Goal: Task Accomplishment & Management: Complete application form

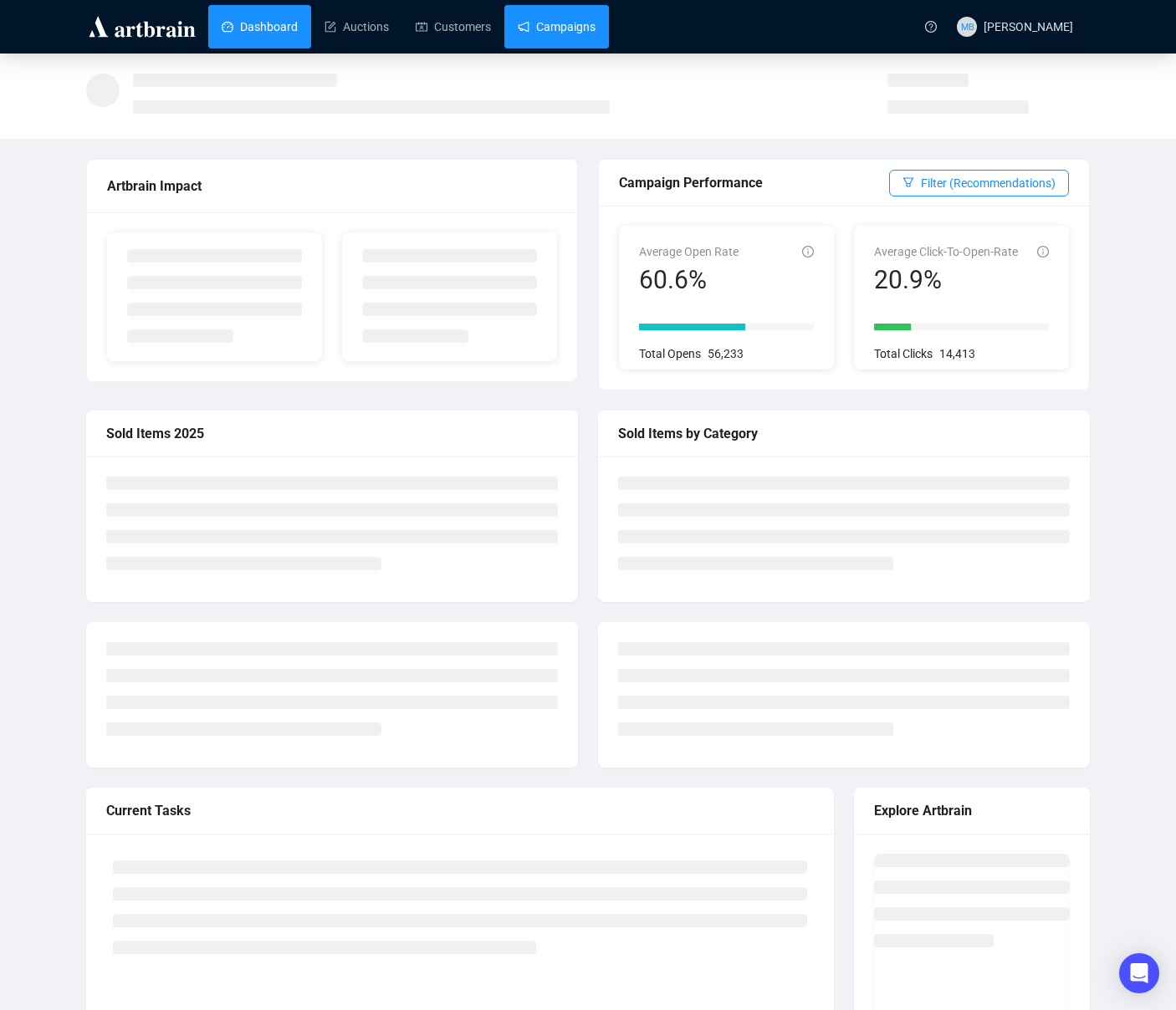
click at [596, 43] on link "Campaigns" at bounding box center [556, 27] width 78 height 43
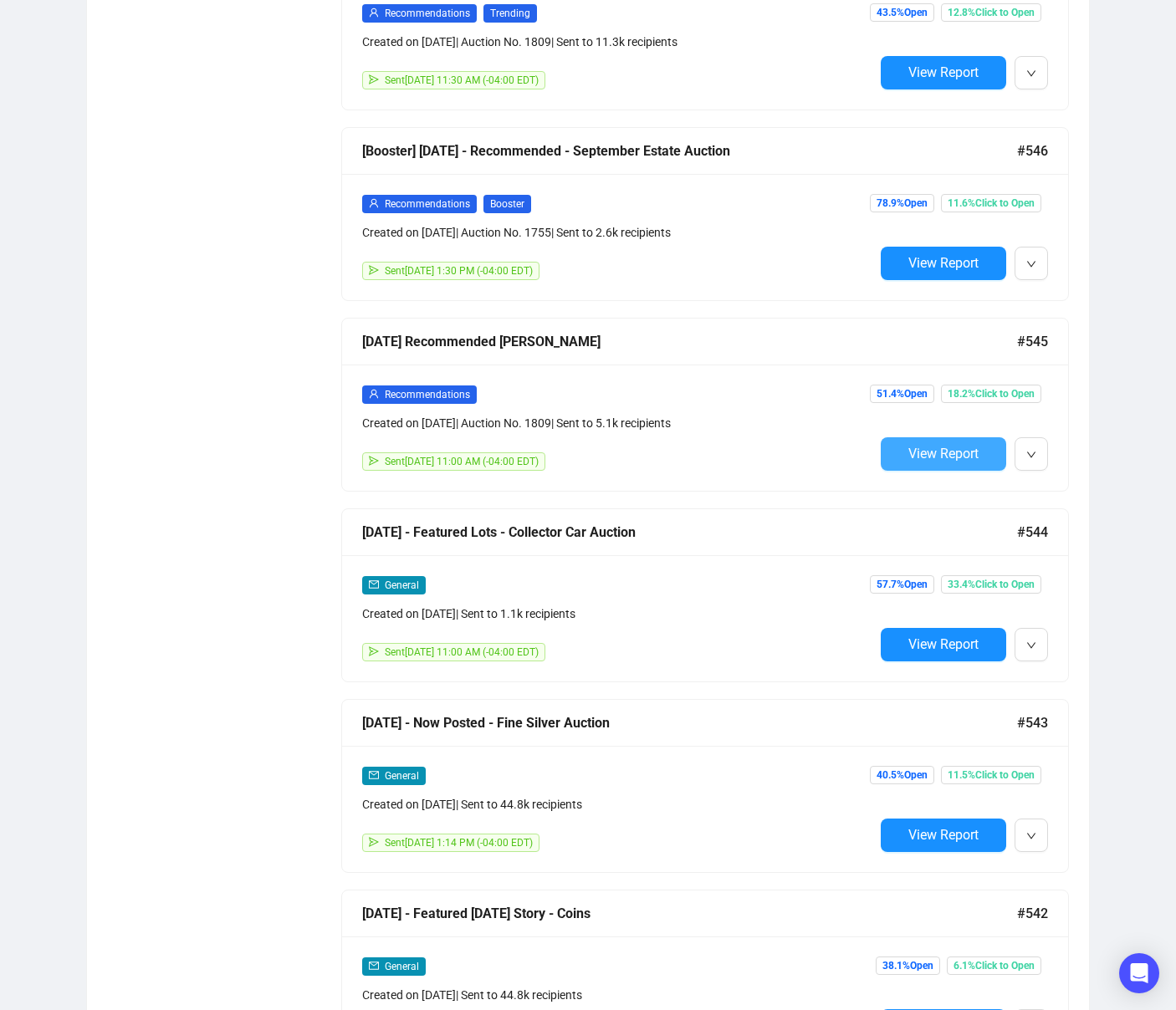
scroll to position [1698, 0]
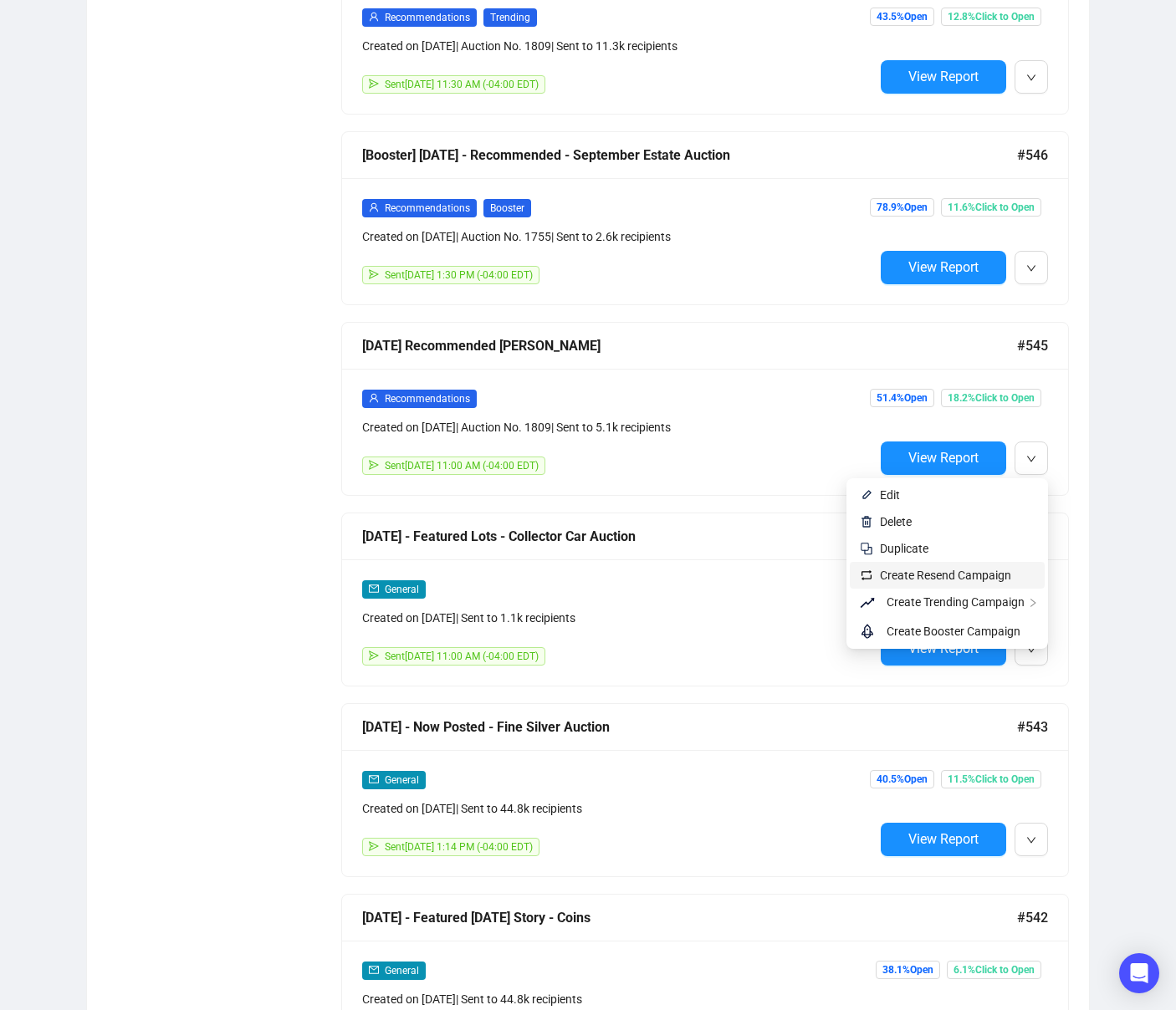
click at [988, 575] on span "Create Resend Campaign" at bounding box center [945, 575] width 131 height 13
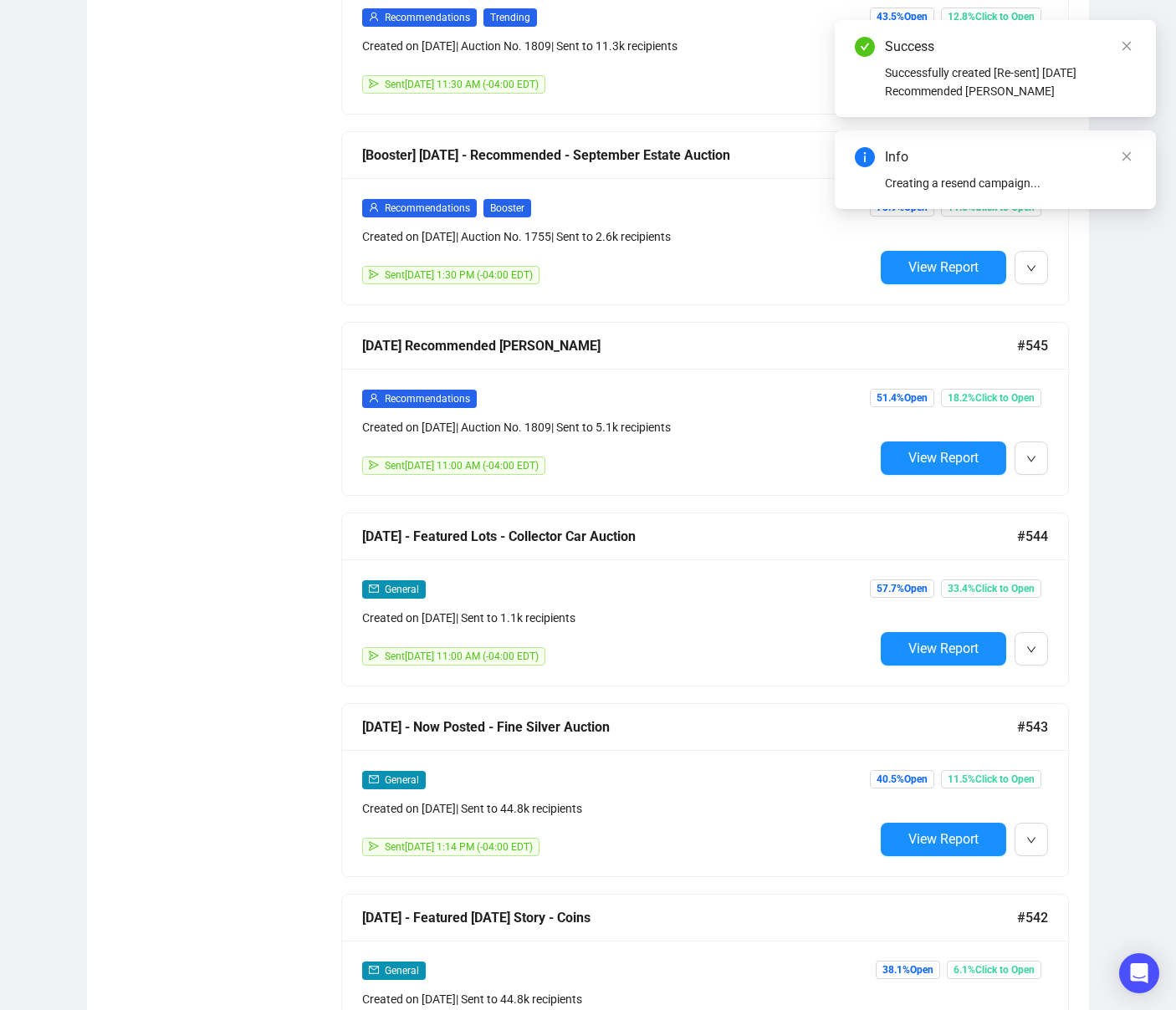
scroll to position [0, 0]
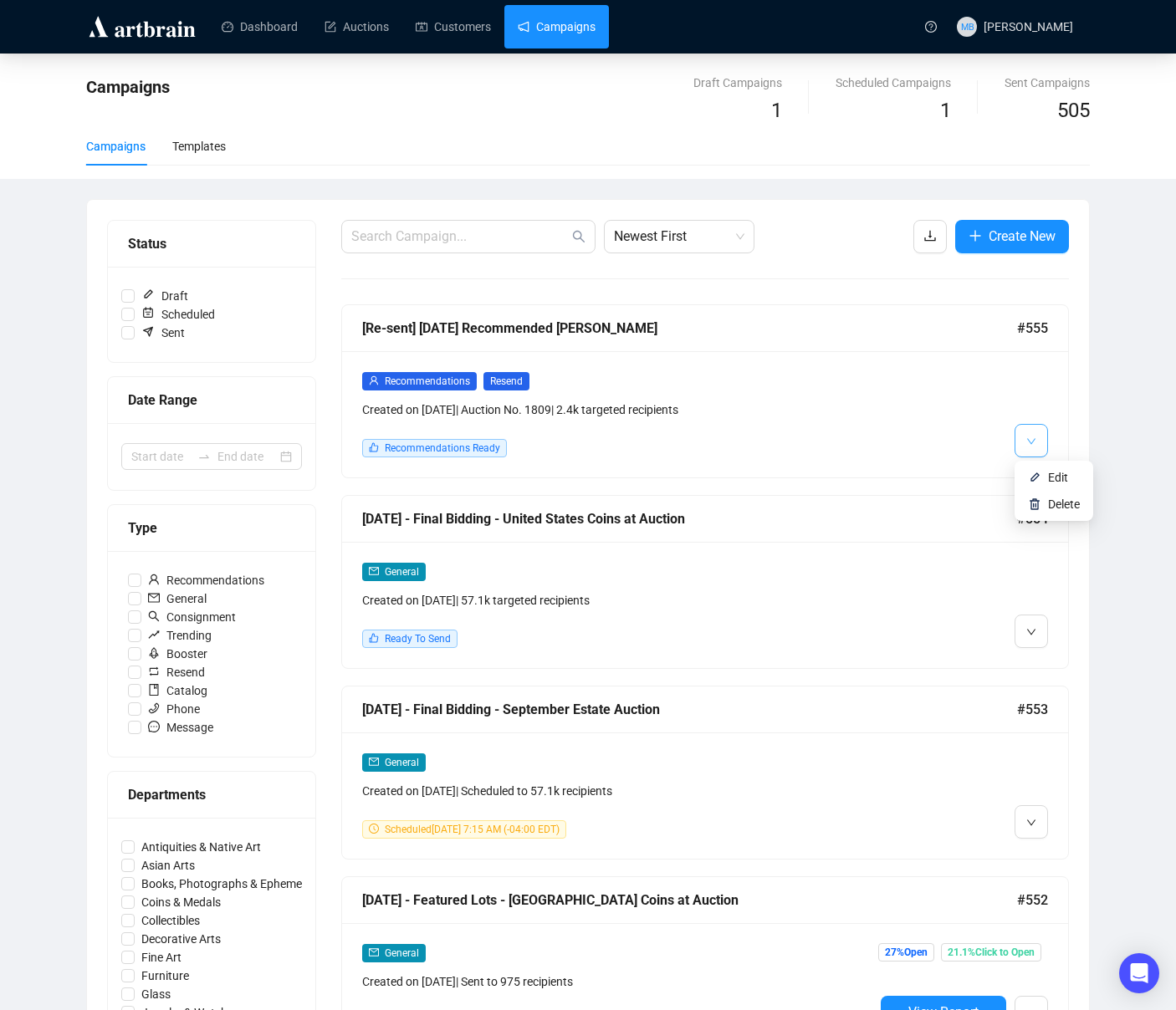
click at [1035, 442] on icon "down" at bounding box center [1031, 441] width 10 height 10
drag, startPoint x: 1056, startPoint y: 474, endPoint x: 1041, endPoint y: 468, distance: 16.2
click at [1056, 474] on span "Edit" at bounding box center [1058, 477] width 20 height 13
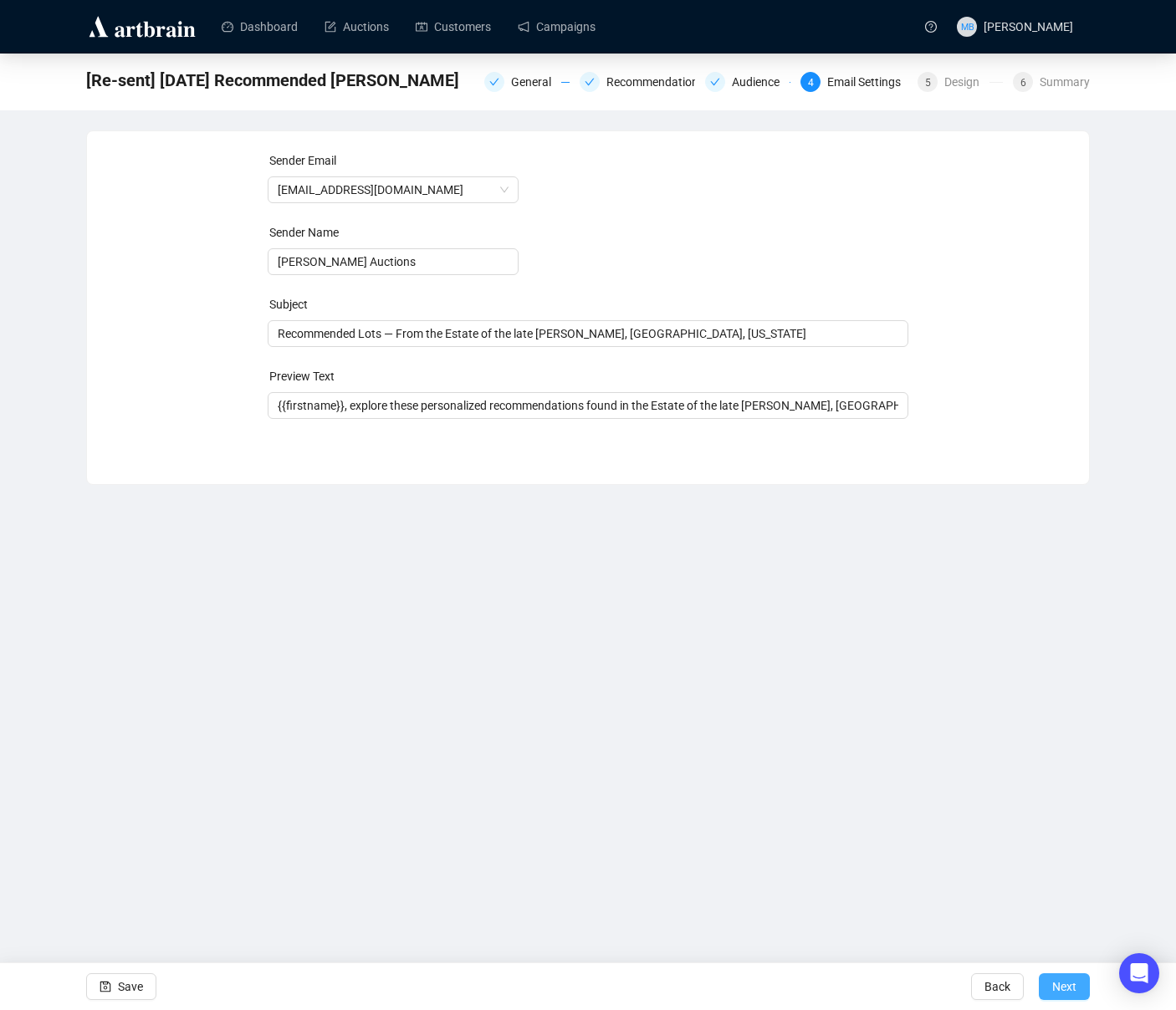
click at [1077, 982] on button "Next" at bounding box center [1064, 987] width 51 height 27
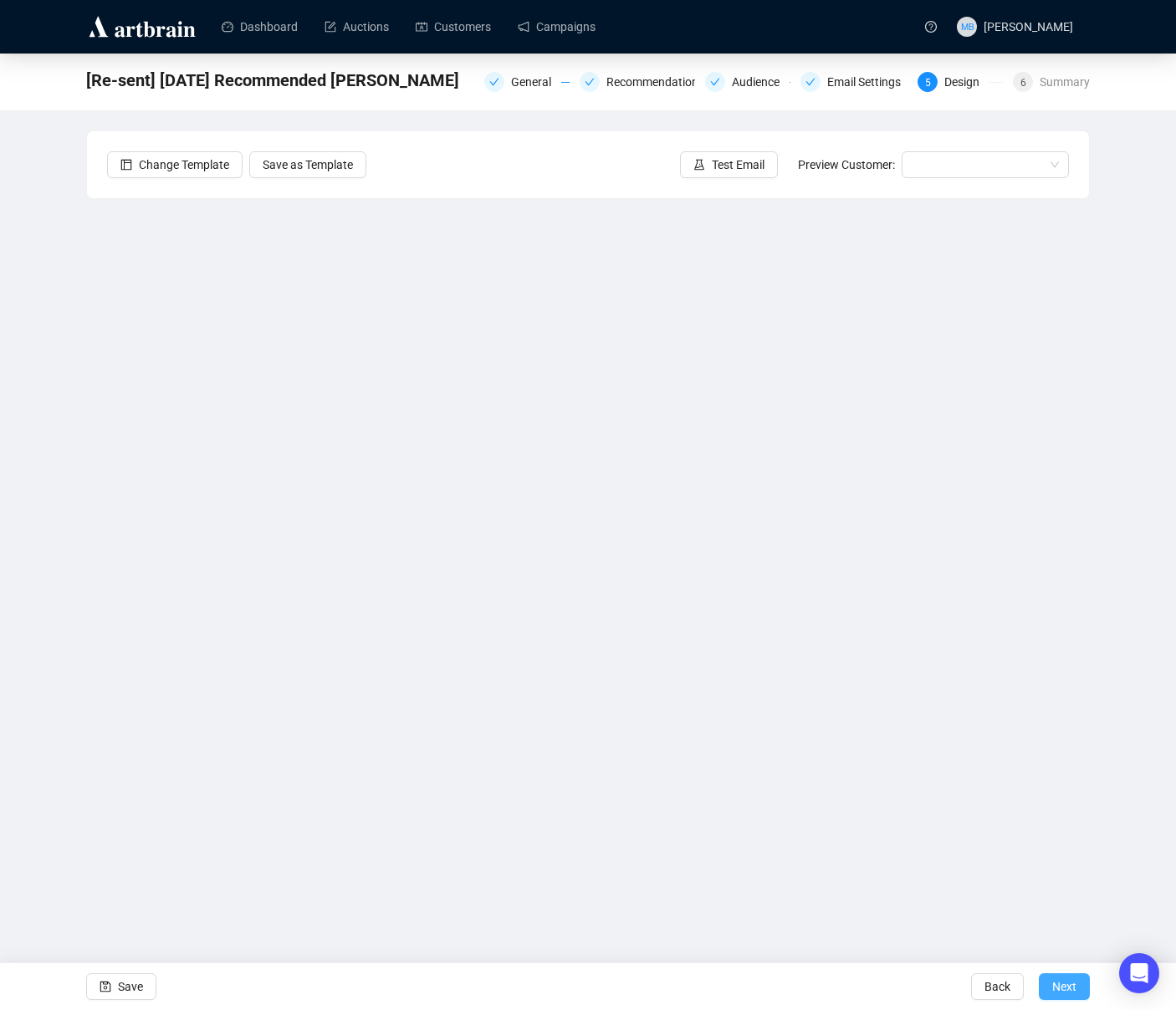
click at [1073, 987] on span "Next" at bounding box center [1064, 987] width 24 height 47
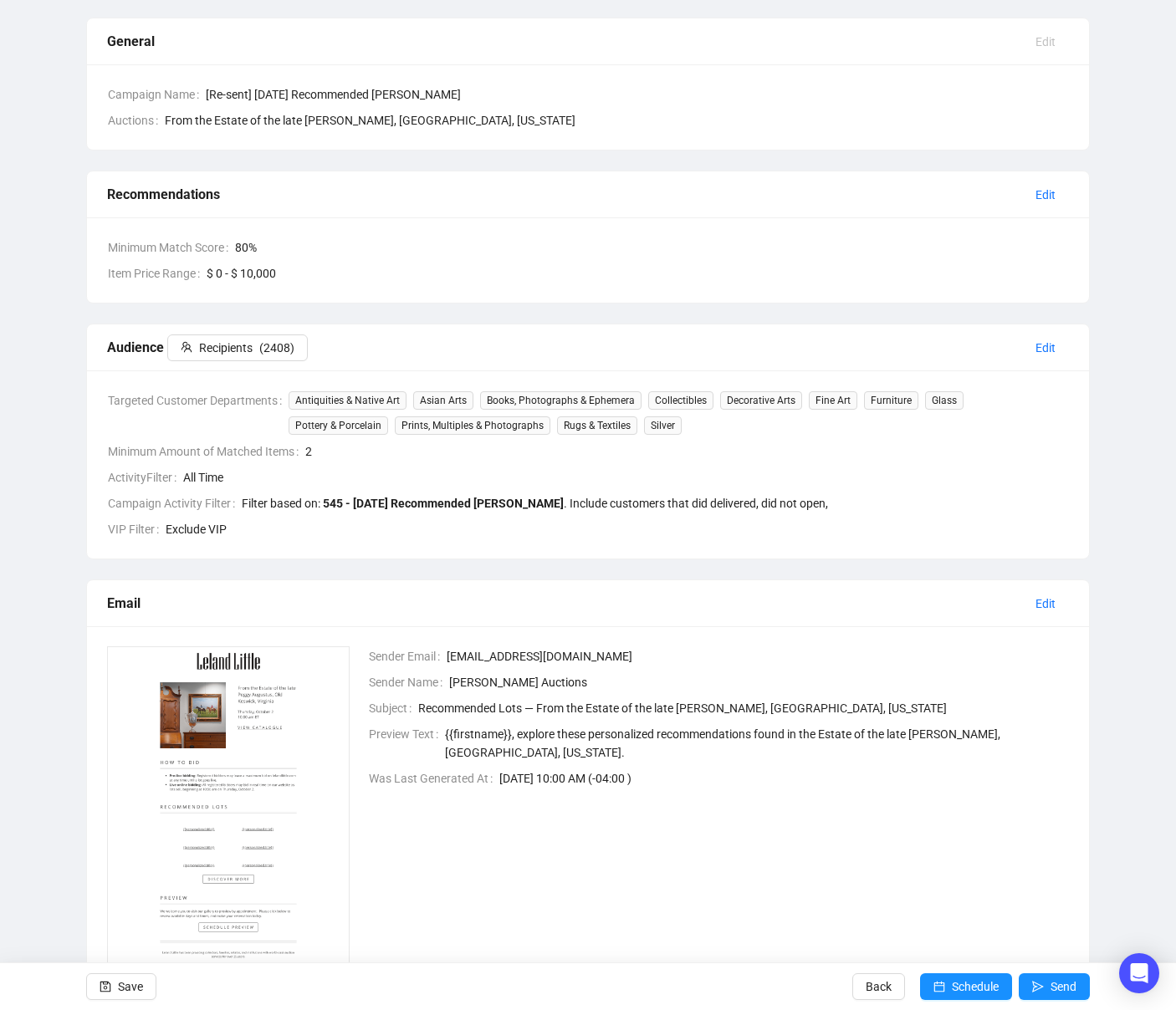
scroll to position [190, 0]
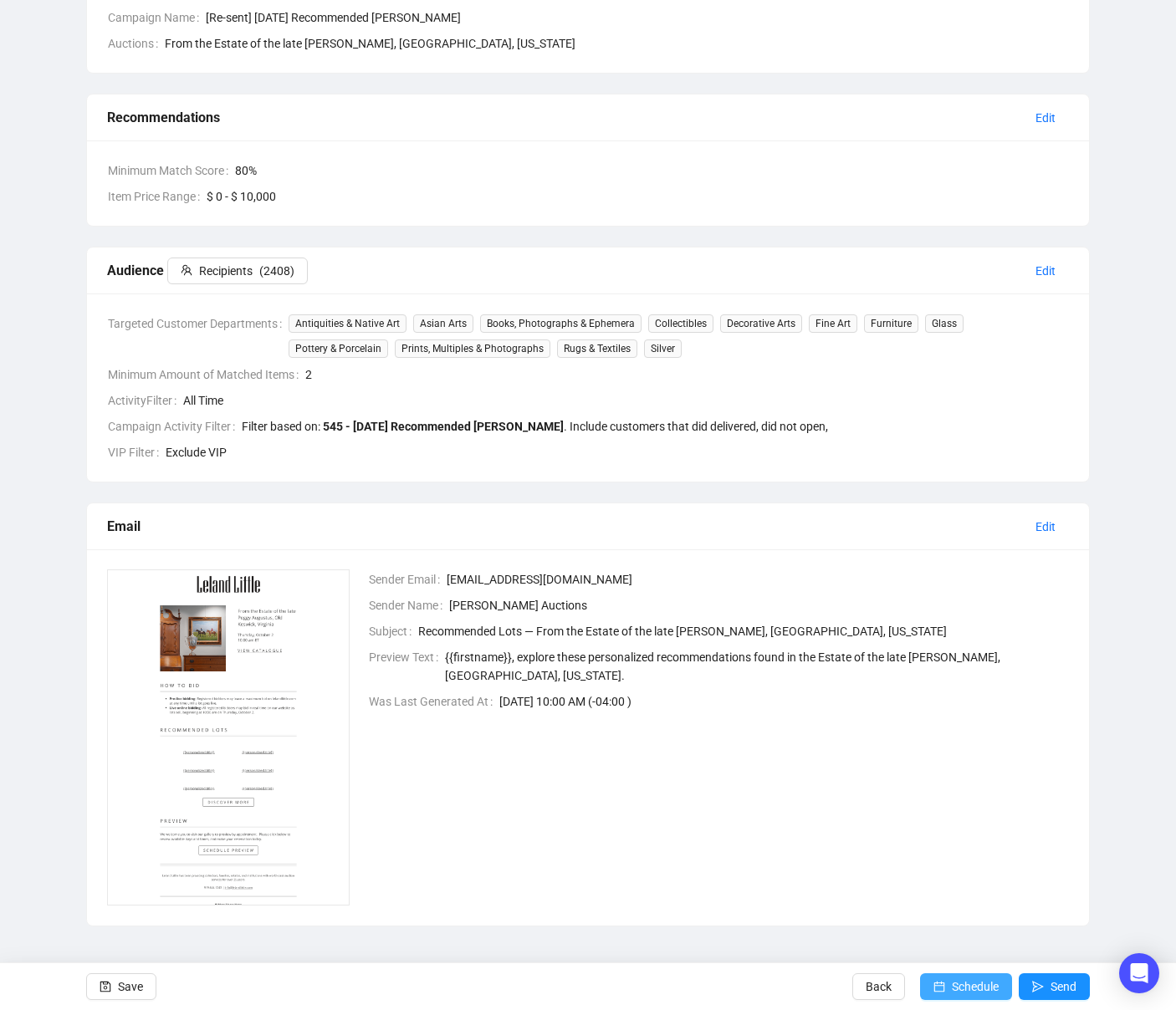
click at [973, 981] on span "Schedule" at bounding box center [975, 987] width 47 height 47
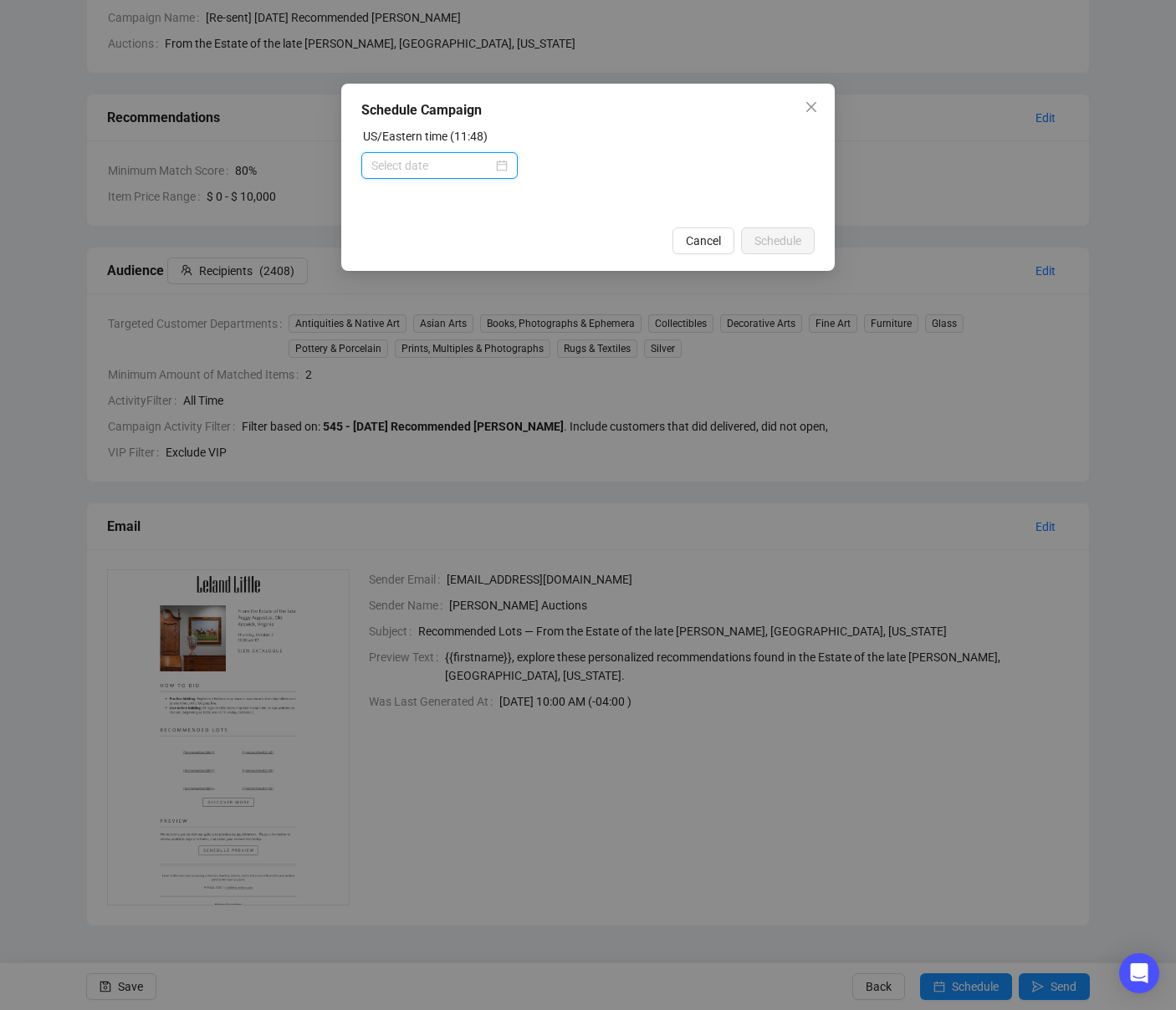
click at [429, 166] on input at bounding box center [432, 166] width 121 height 18
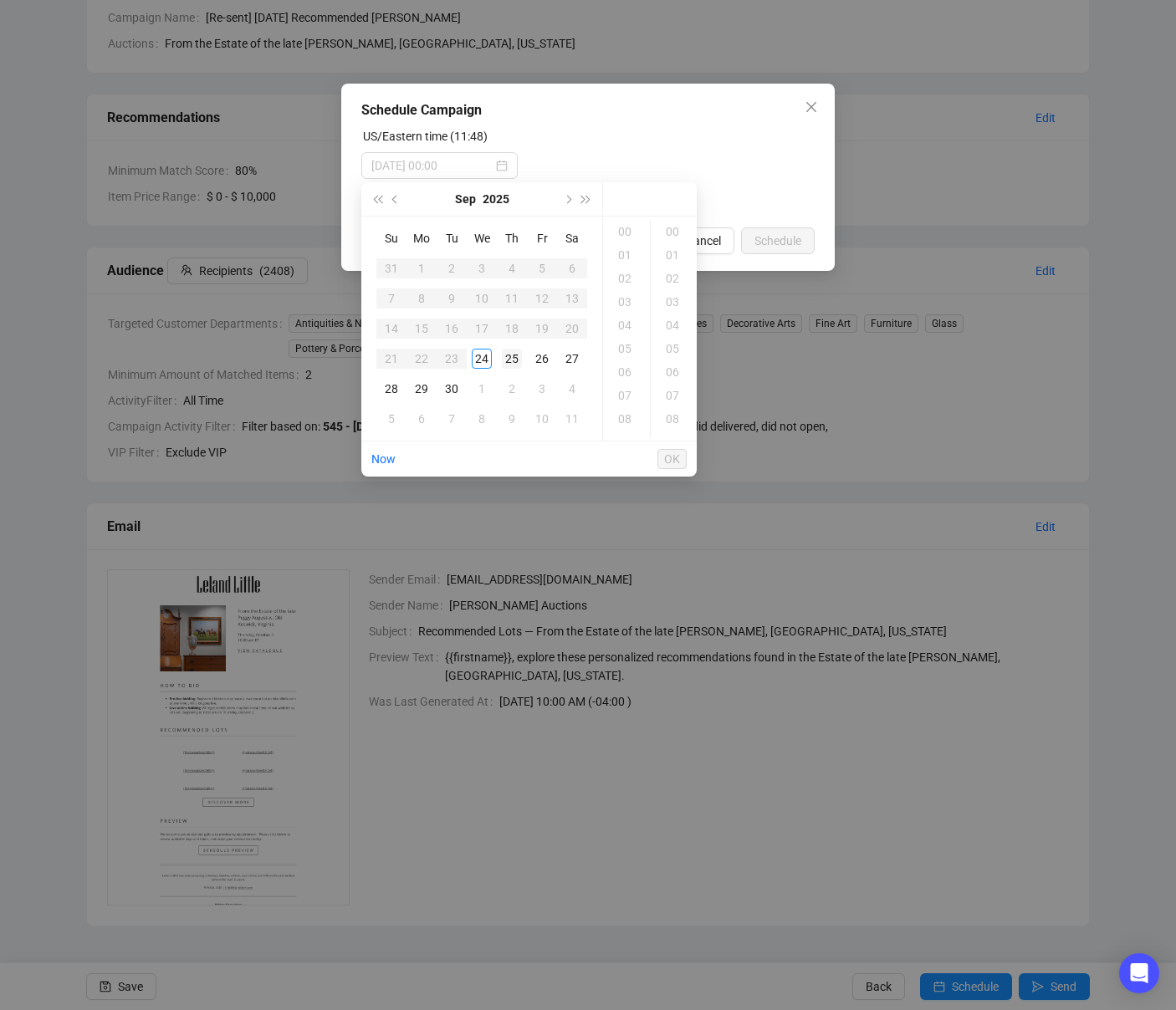
click at [514, 355] on div "25" at bounding box center [512, 359] width 20 height 20
click at [626, 399] on div "11" at bounding box center [626, 395] width 40 height 23
click at [676, 232] on div "00" at bounding box center [674, 232] width 40 height 23
type input "[DATE] 11:00"
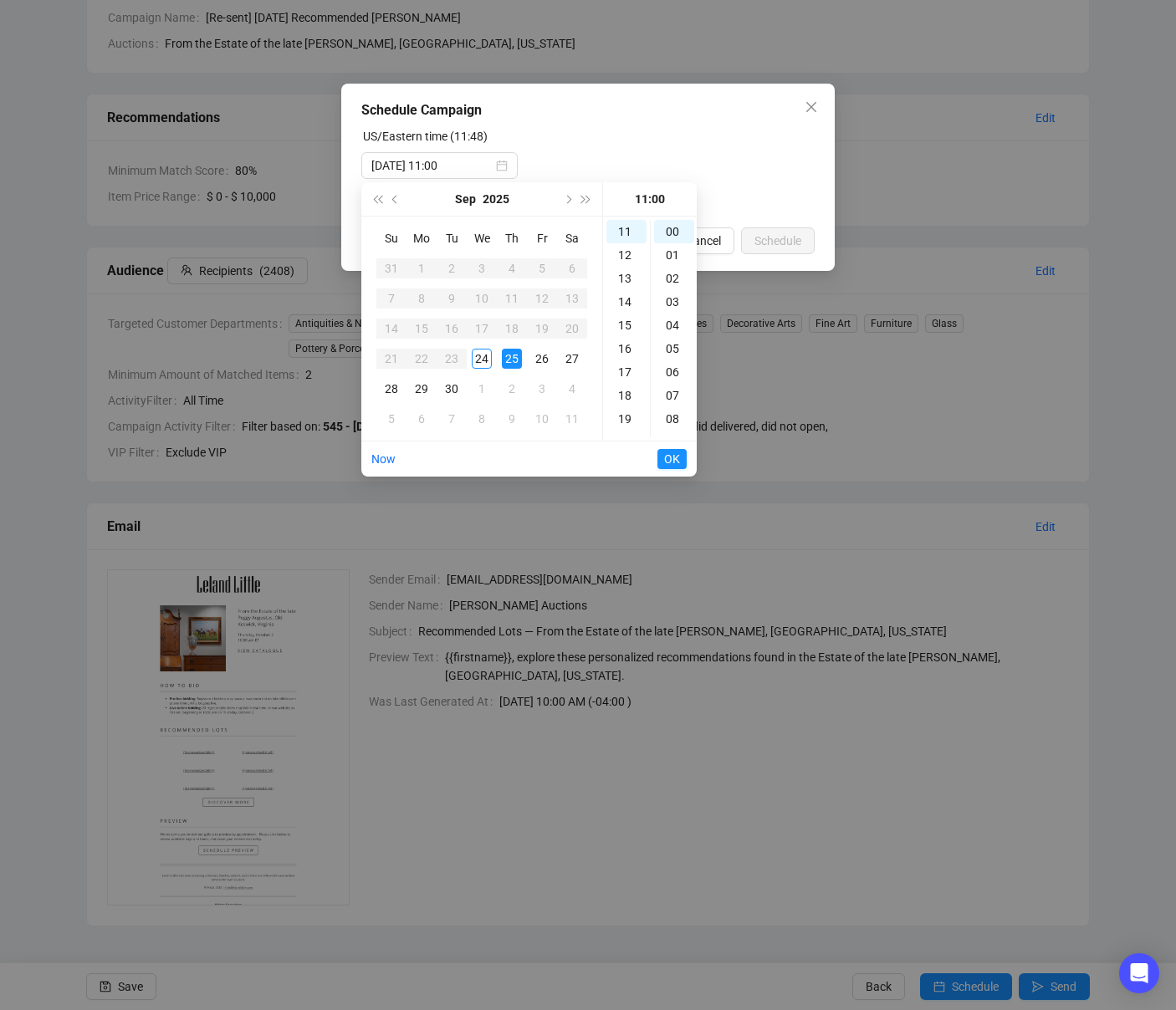
click at [668, 460] on span "OK" at bounding box center [672, 459] width 16 height 32
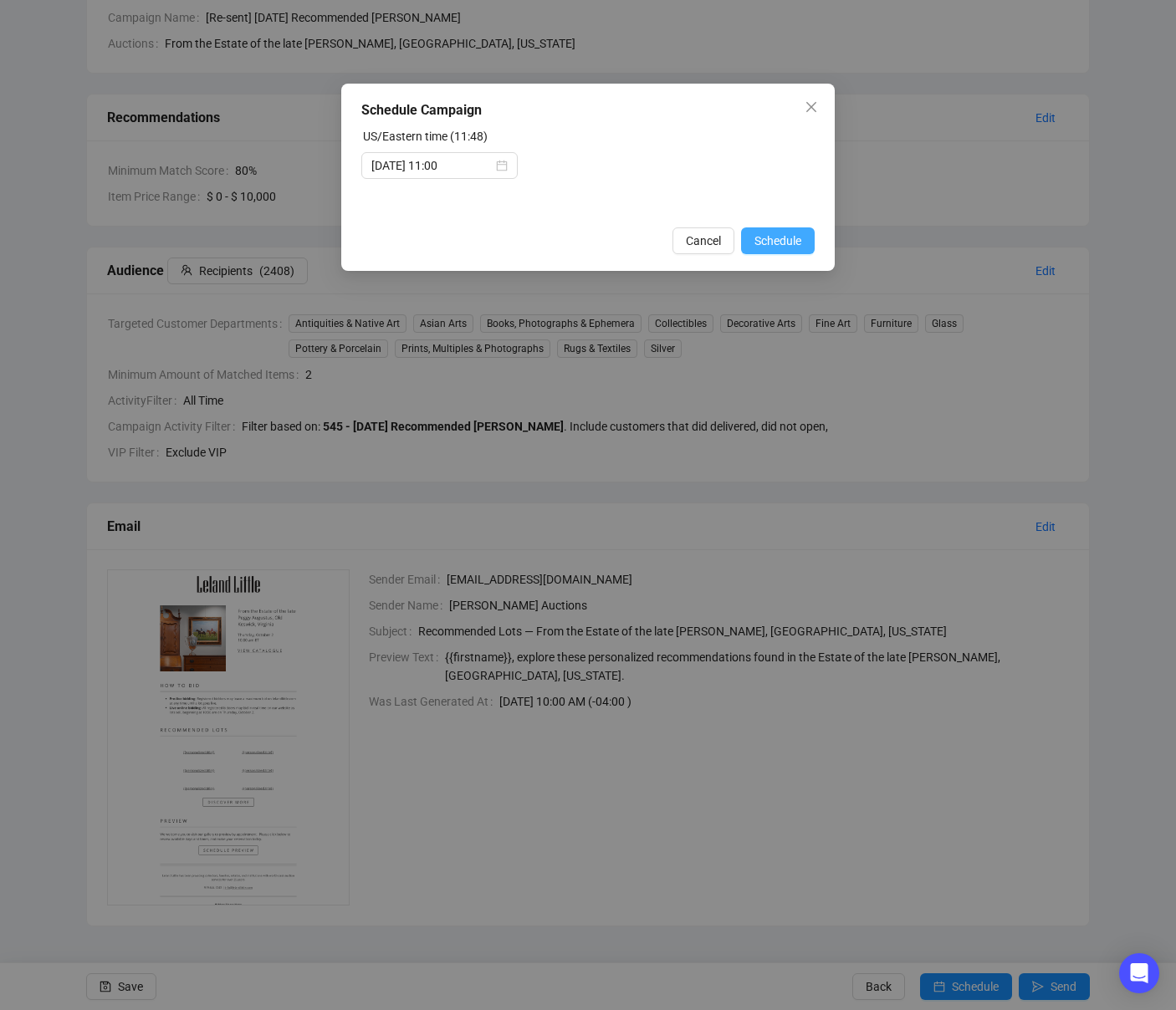
click at [775, 237] on span "Schedule" at bounding box center [778, 241] width 47 height 18
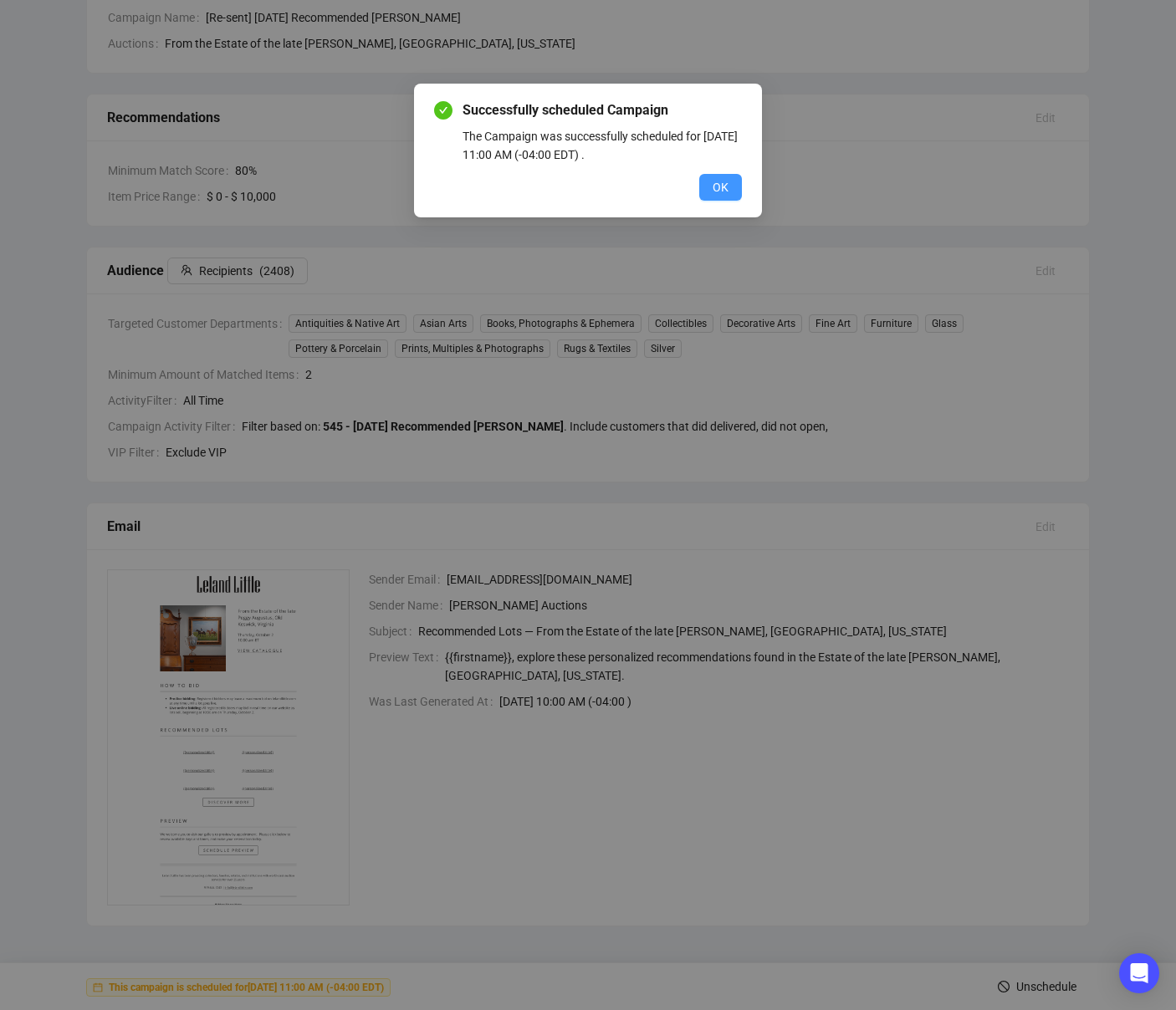
click at [726, 191] on span "OK" at bounding box center [720, 187] width 16 height 18
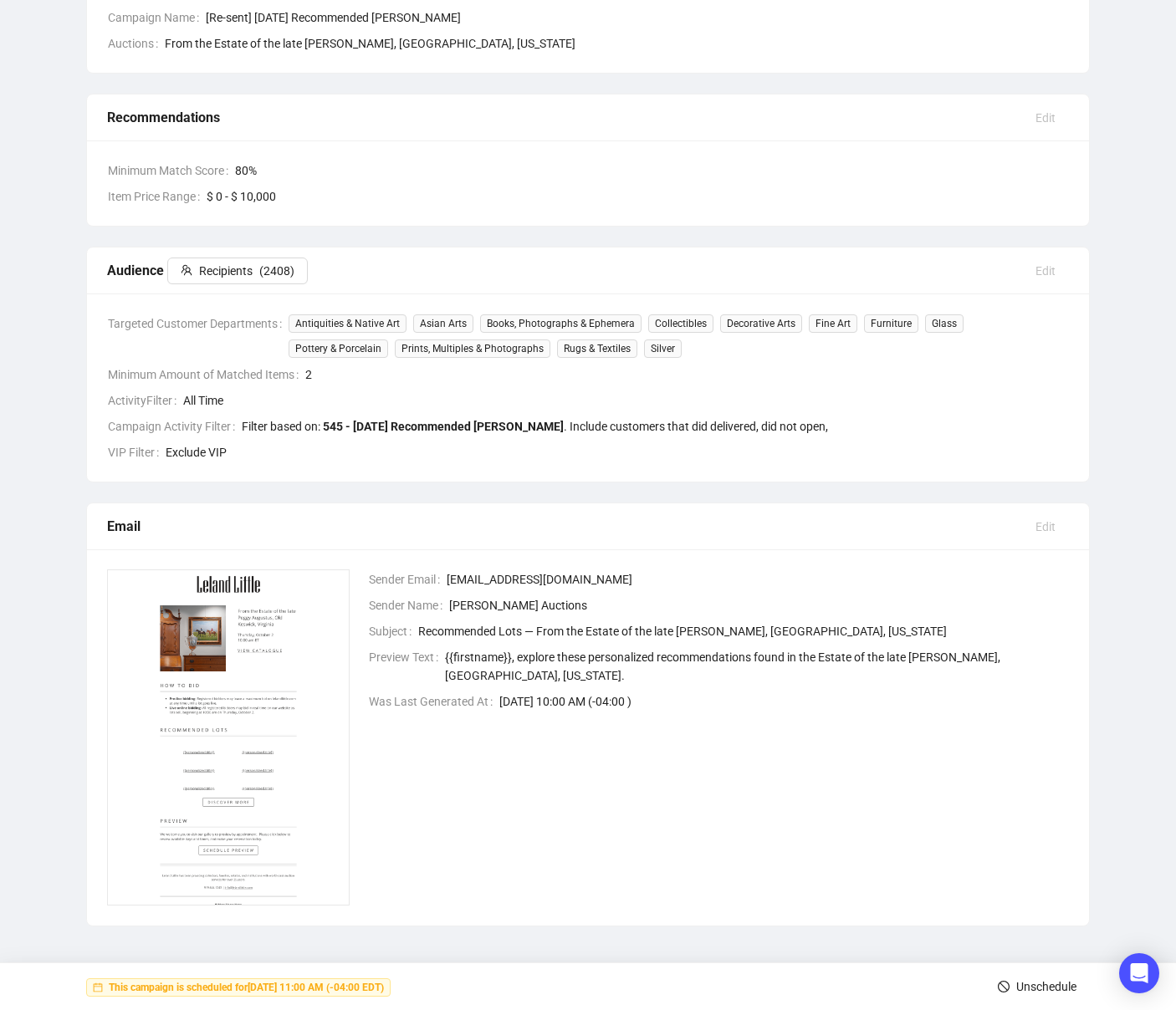
scroll to position [0, 0]
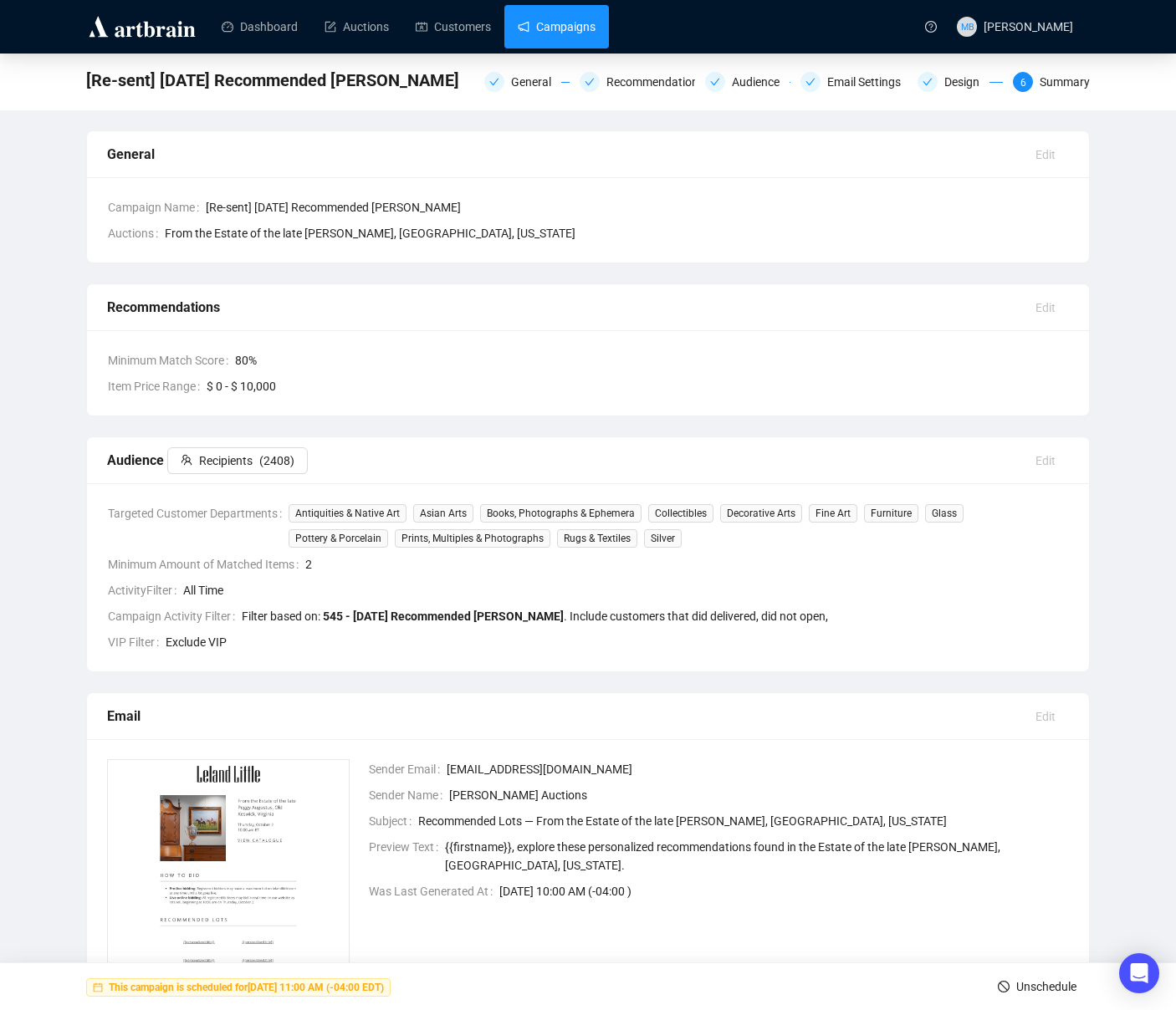
click at [593, 31] on link "Campaigns" at bounding box center [556, 27] width 78 height 43
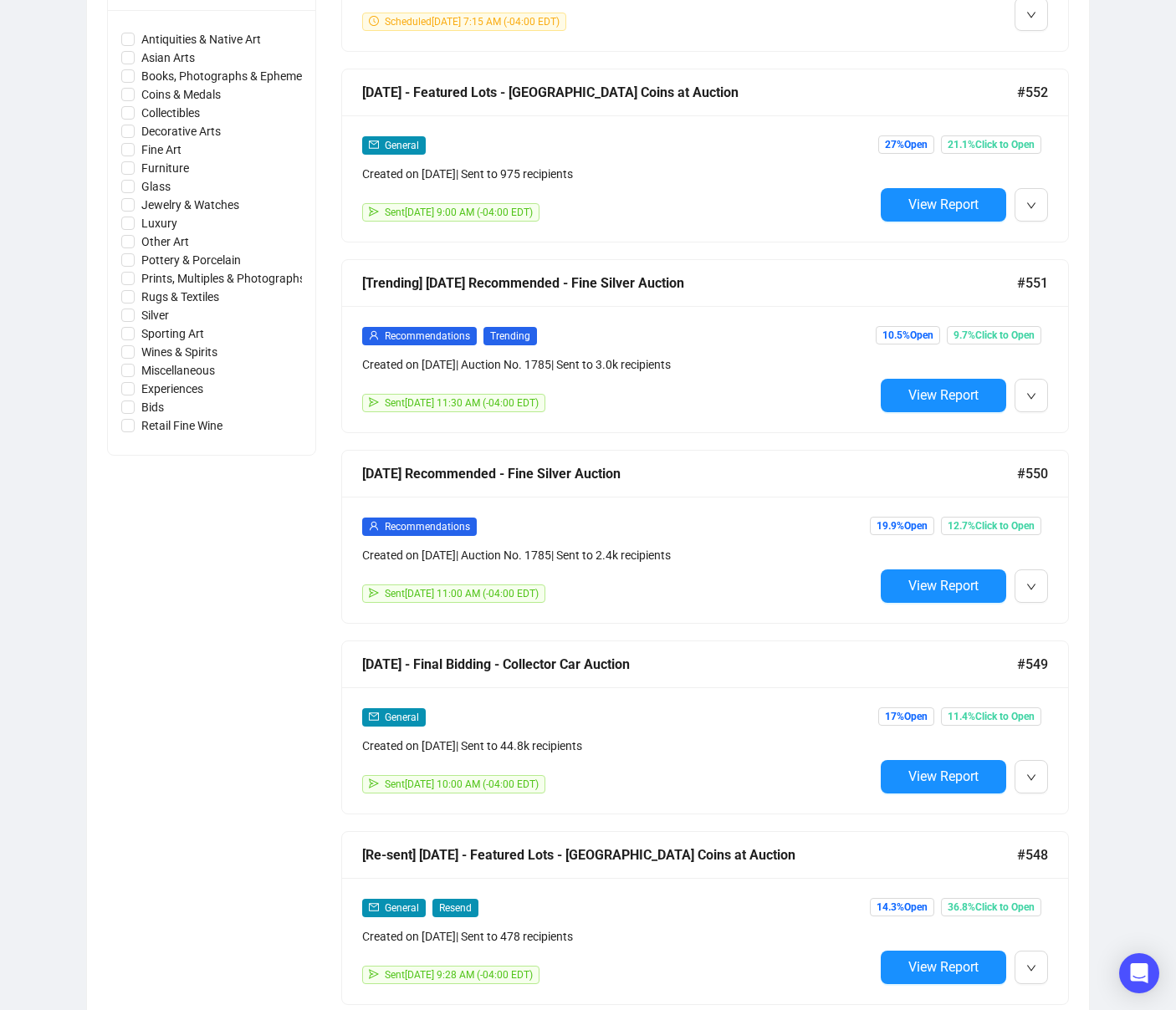
scroll to position [819, 0]
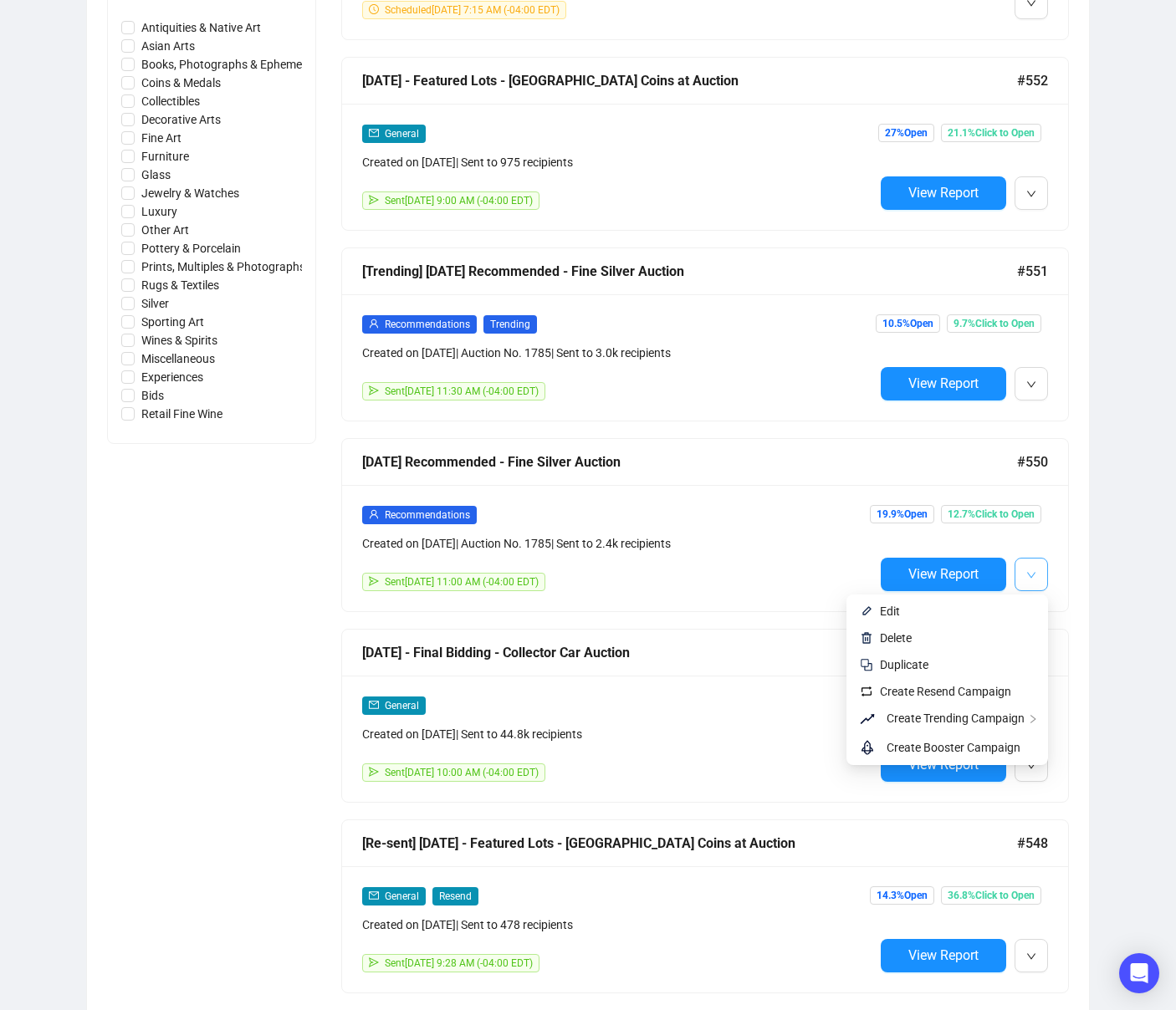
click at [1036, 579] on button "button" at bounding box center [1031, 574] width 33 height 33
click at [946, 692] on span "Create Resend Campaign" at bounding box center [945, 691] width 131 height 13
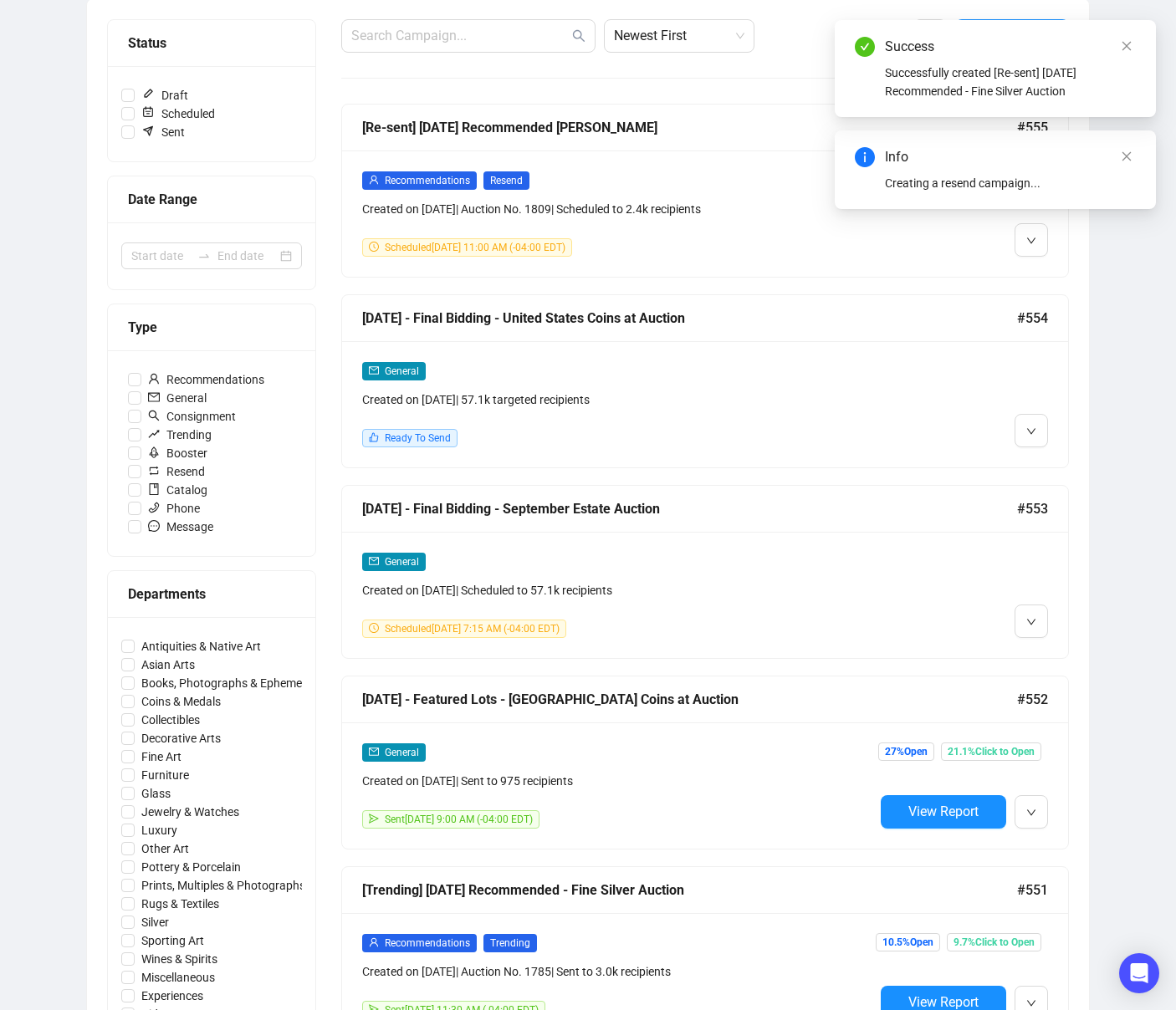
scroll to position [0, 0]
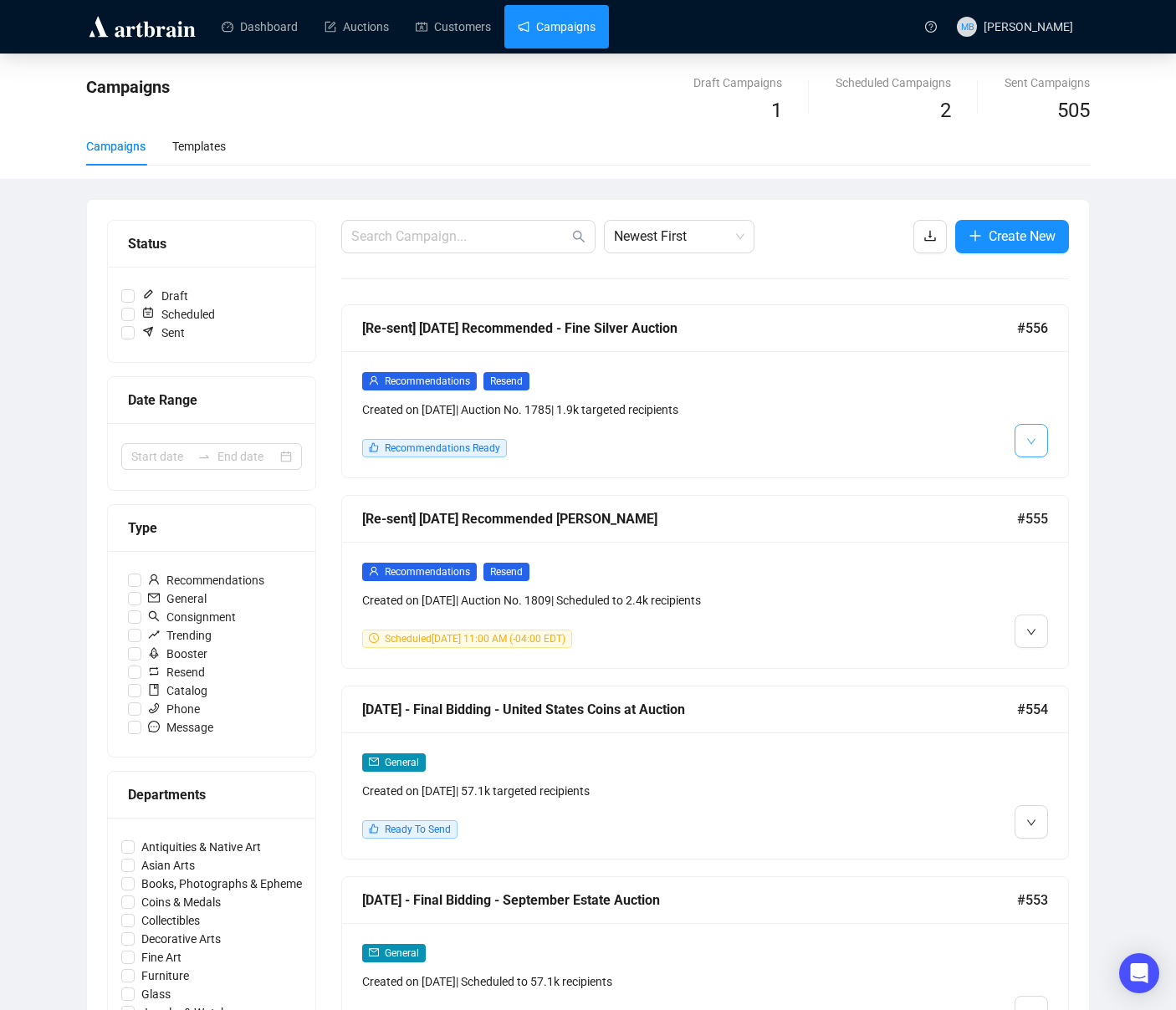
click at [1035, 450] on span "button" at bounding box center [1031, 440] width 10 height 21
click at [1058, 481] on span "Edit" at bounding box center [1058, 477] width 20 height 13
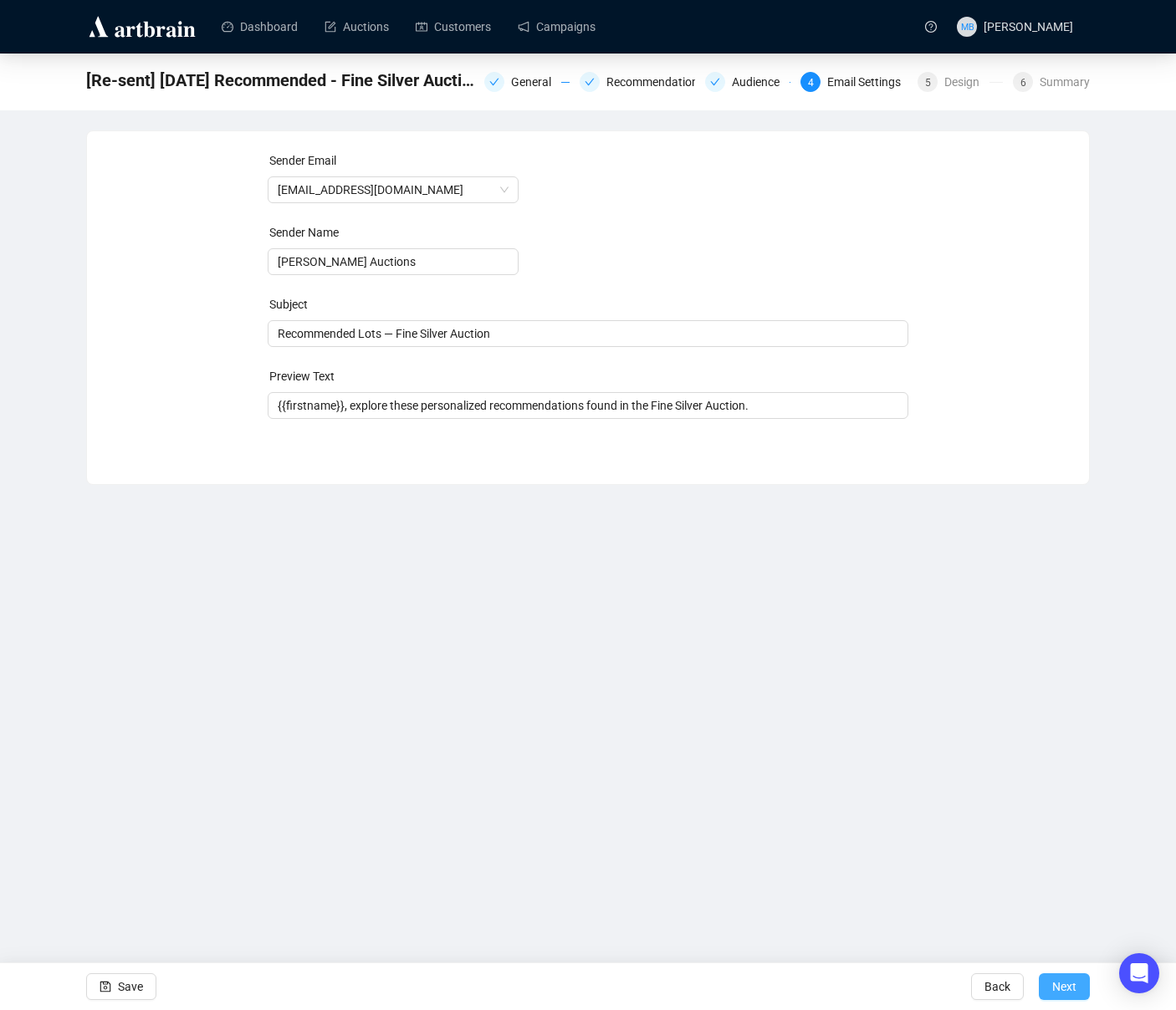
click at [1065, 994] on span "Next" at bounding box center [1064, 987] width 24 height 47
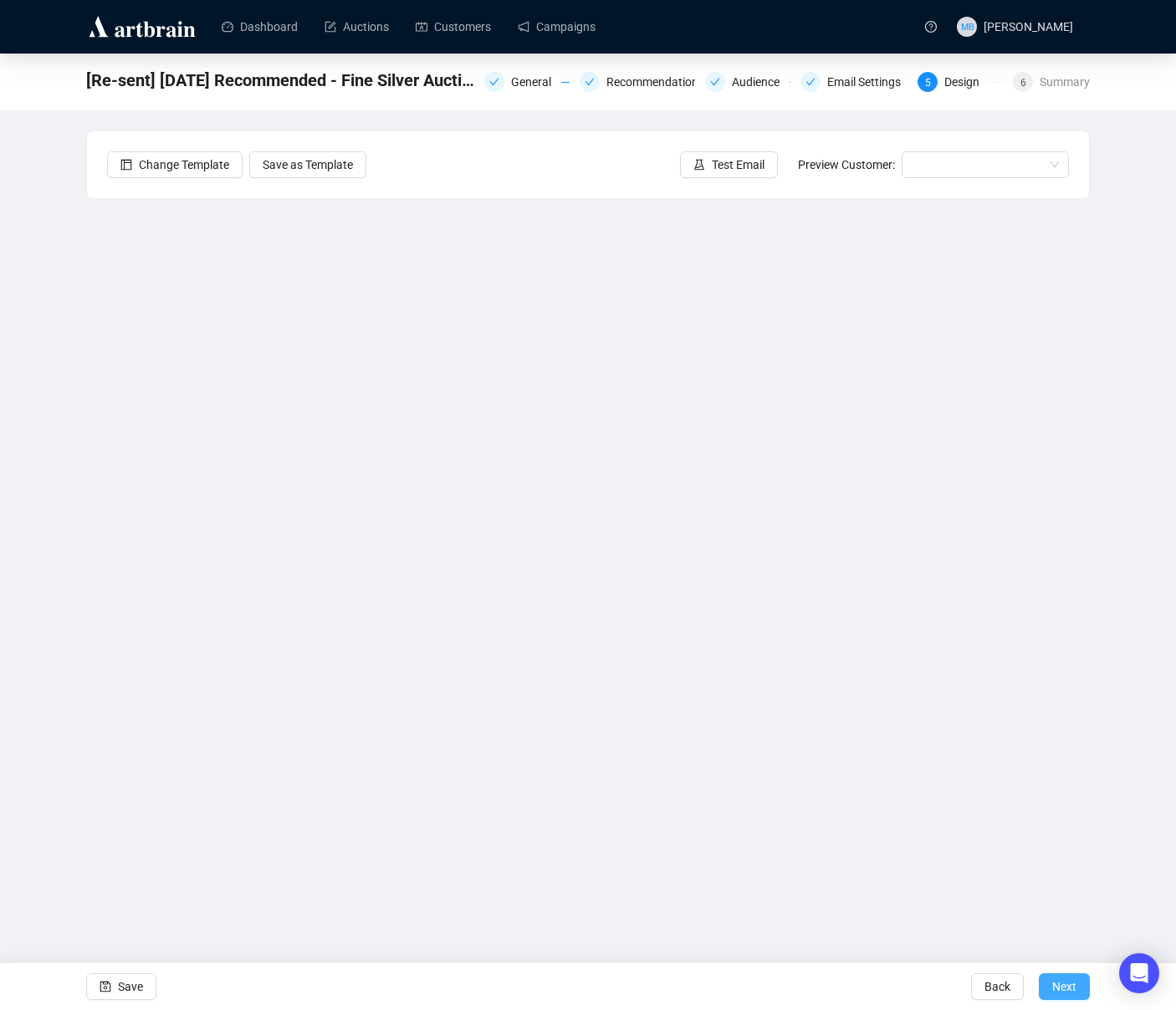
click at [1066, 992] on span "Next" at bounding box center [1064, 987] width 24 height 47
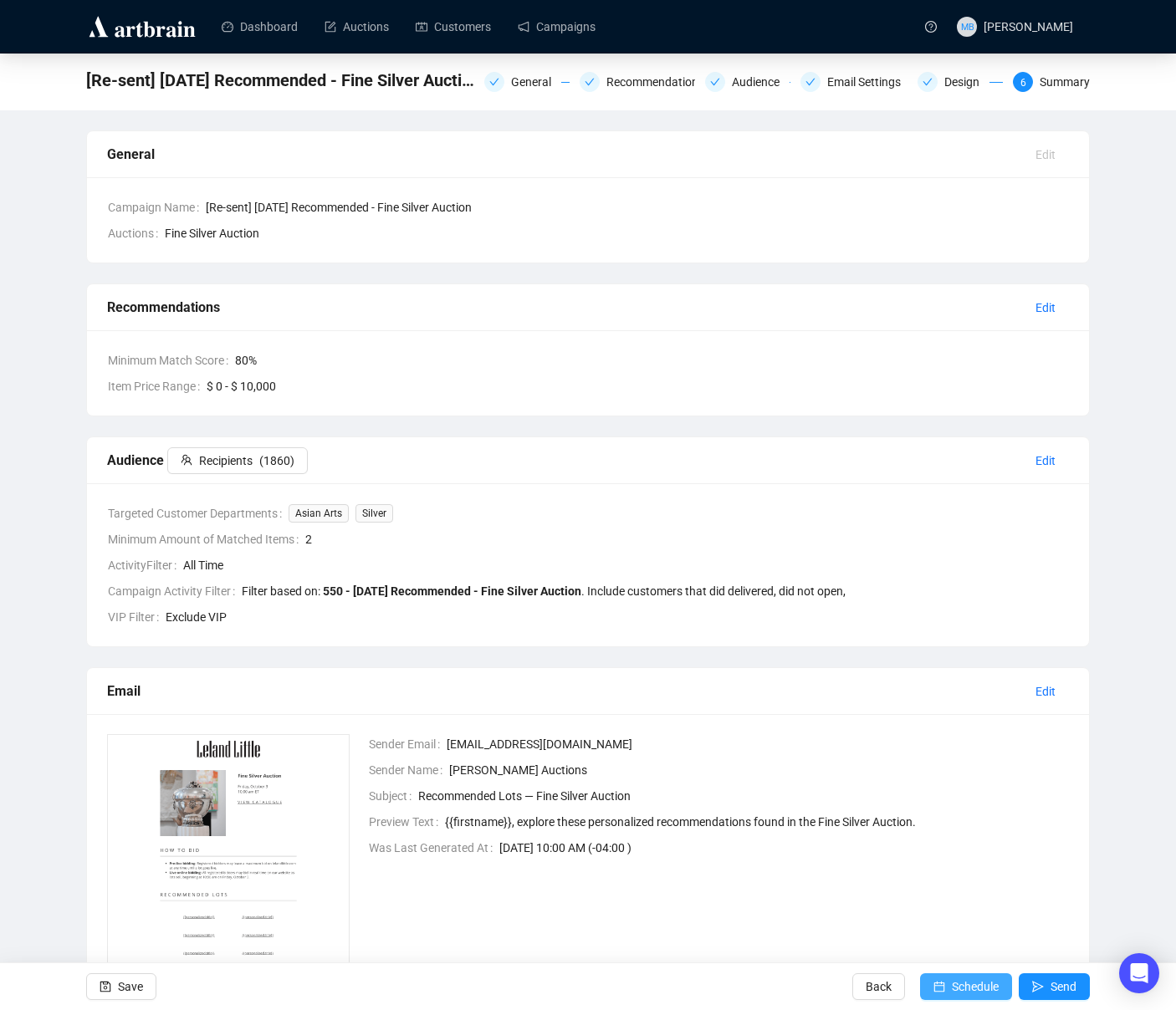
click at [964, 990] on span "Schedule" at bounding box center [975, 987] width 47 height 47
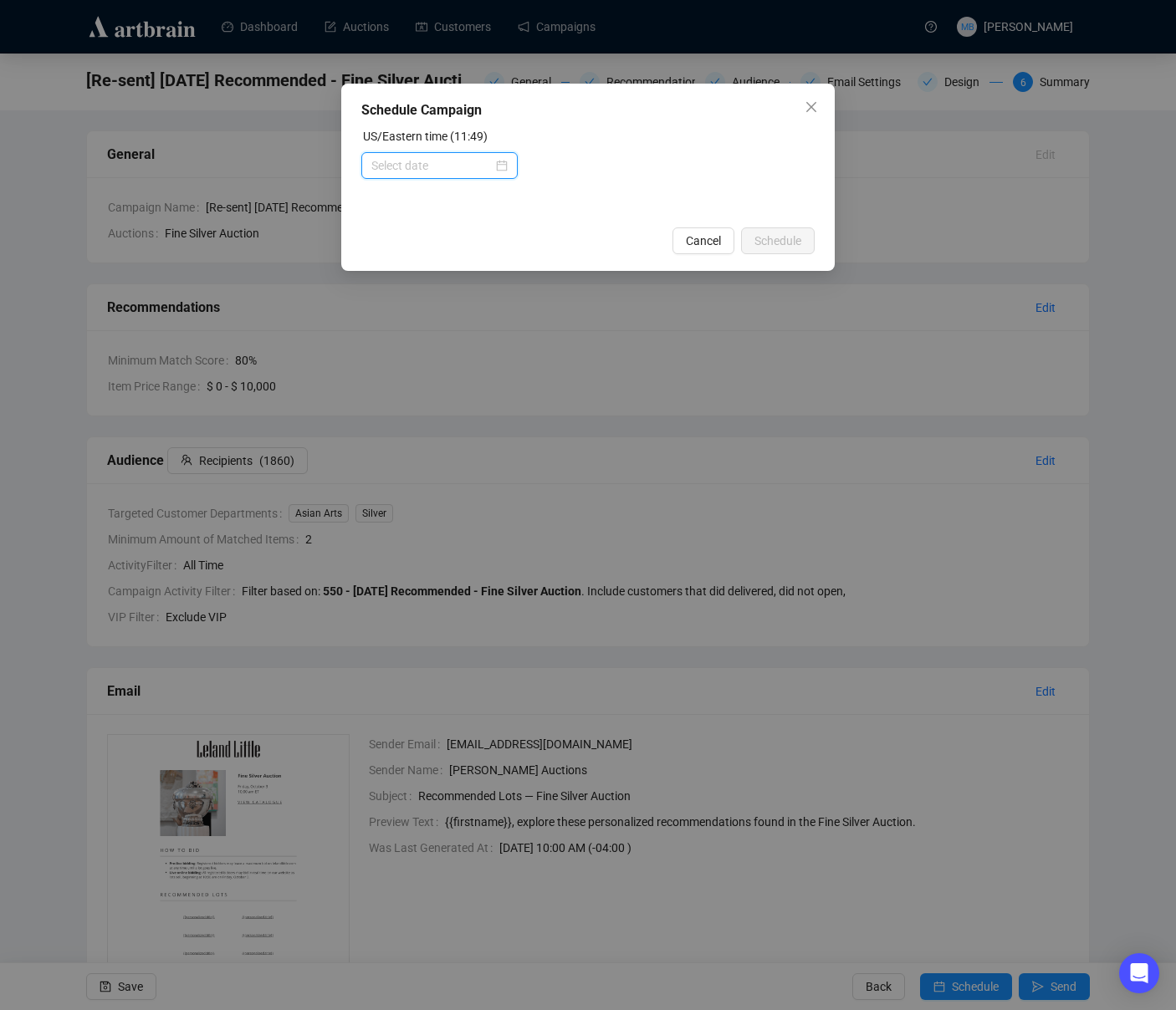
drag, startPoint x: 456, startPoint y: 169, endPoint x: 455, endPoint y: 177, distance: 8.1
click at [456, 169] on input at bounding box center [432, 166] width 121 height 18
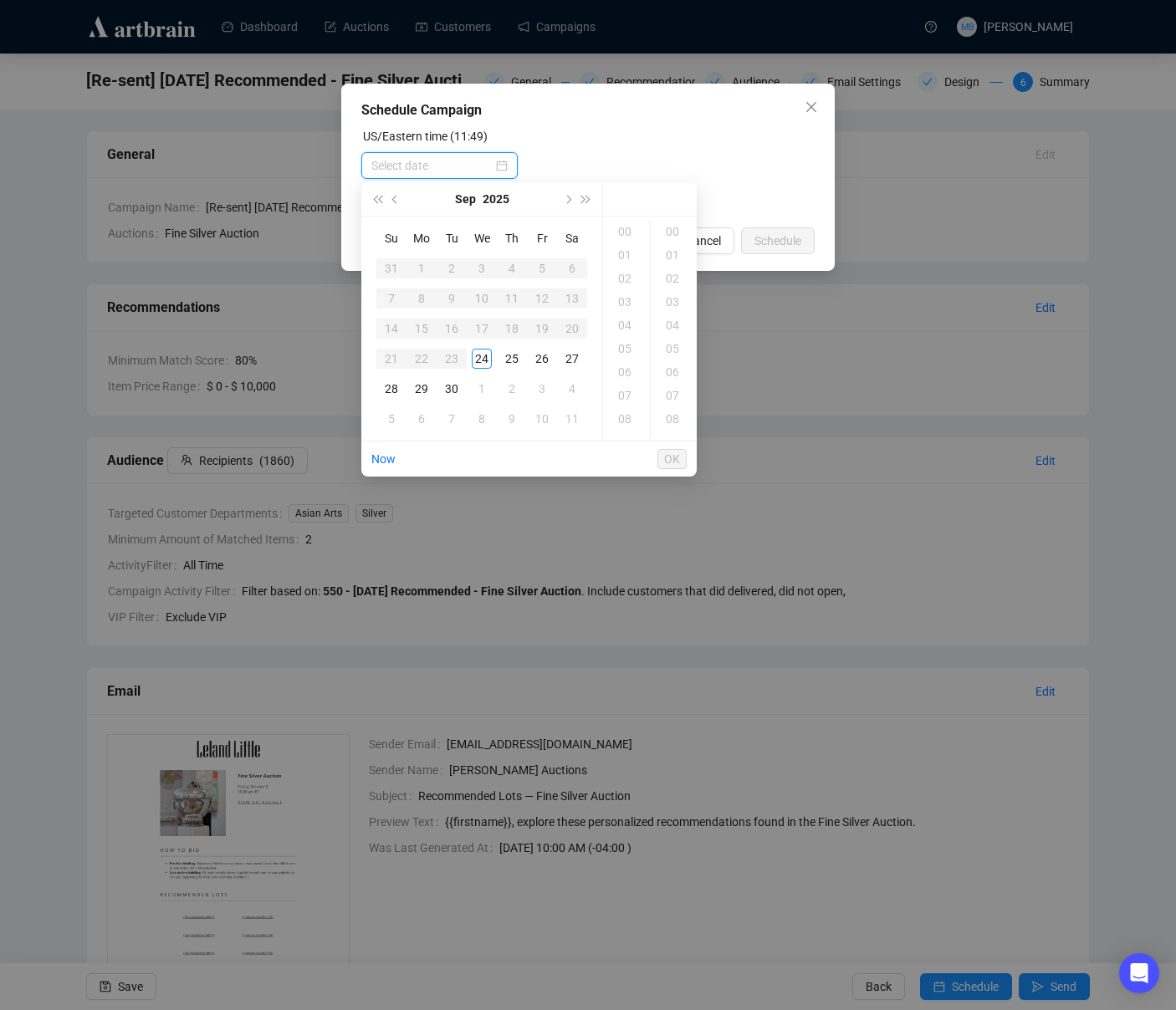
type input "2025-09-26 00:00"
click at [539, 357] on div "26" at bounding box center [542, 359] width 20 height 20
click at [628, 370] on div "11" at bounding box center [626, 375] width 40 height 23
click at [676, 348] on div "30" at bounding box center [674, 350] width 40 height 23
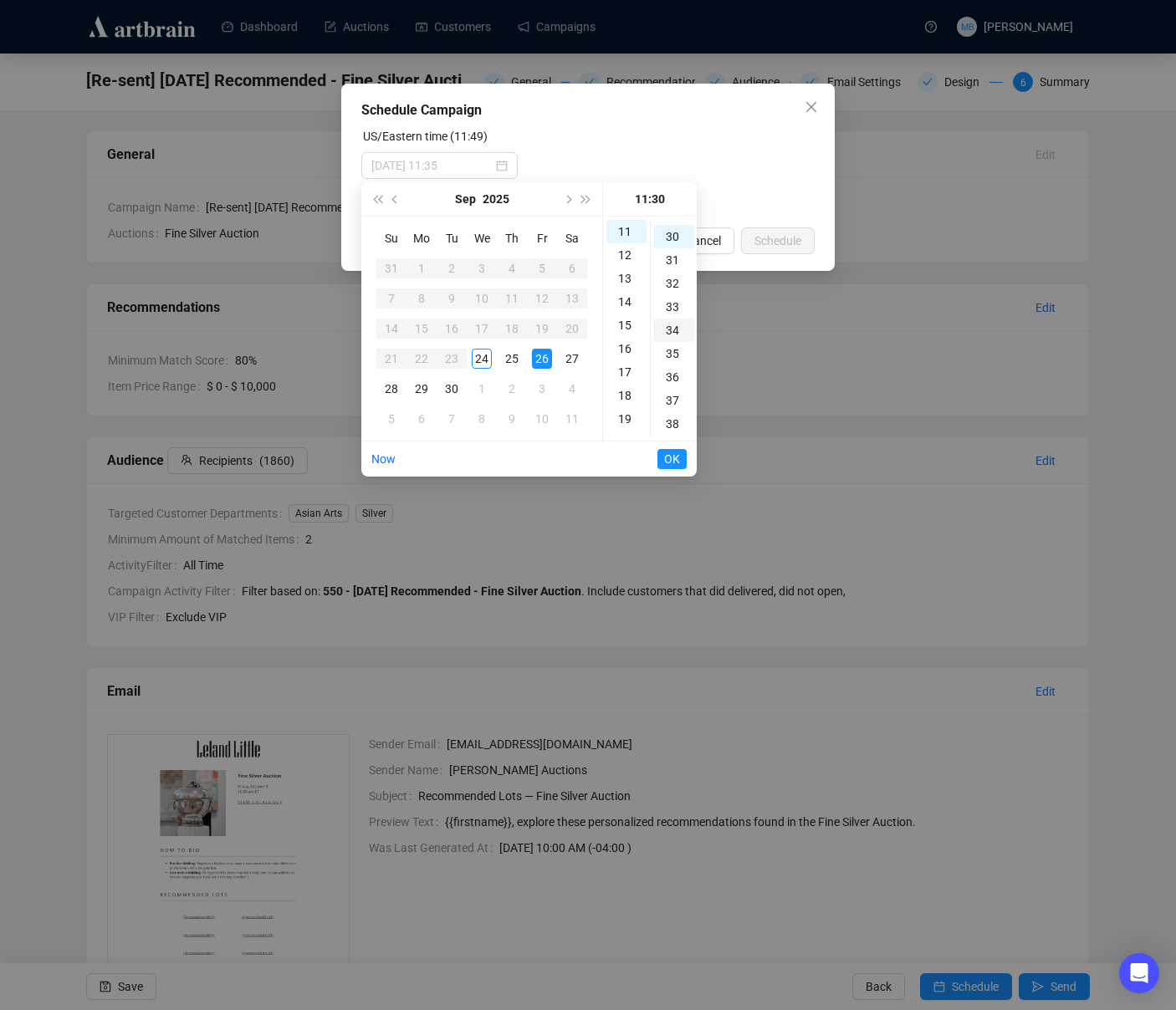
scroll to position [702, 0]
type input "2025-09-26 11:30"
click at [672, 460] on span "OK" at bounding box center [672, 459] width 16 height 32
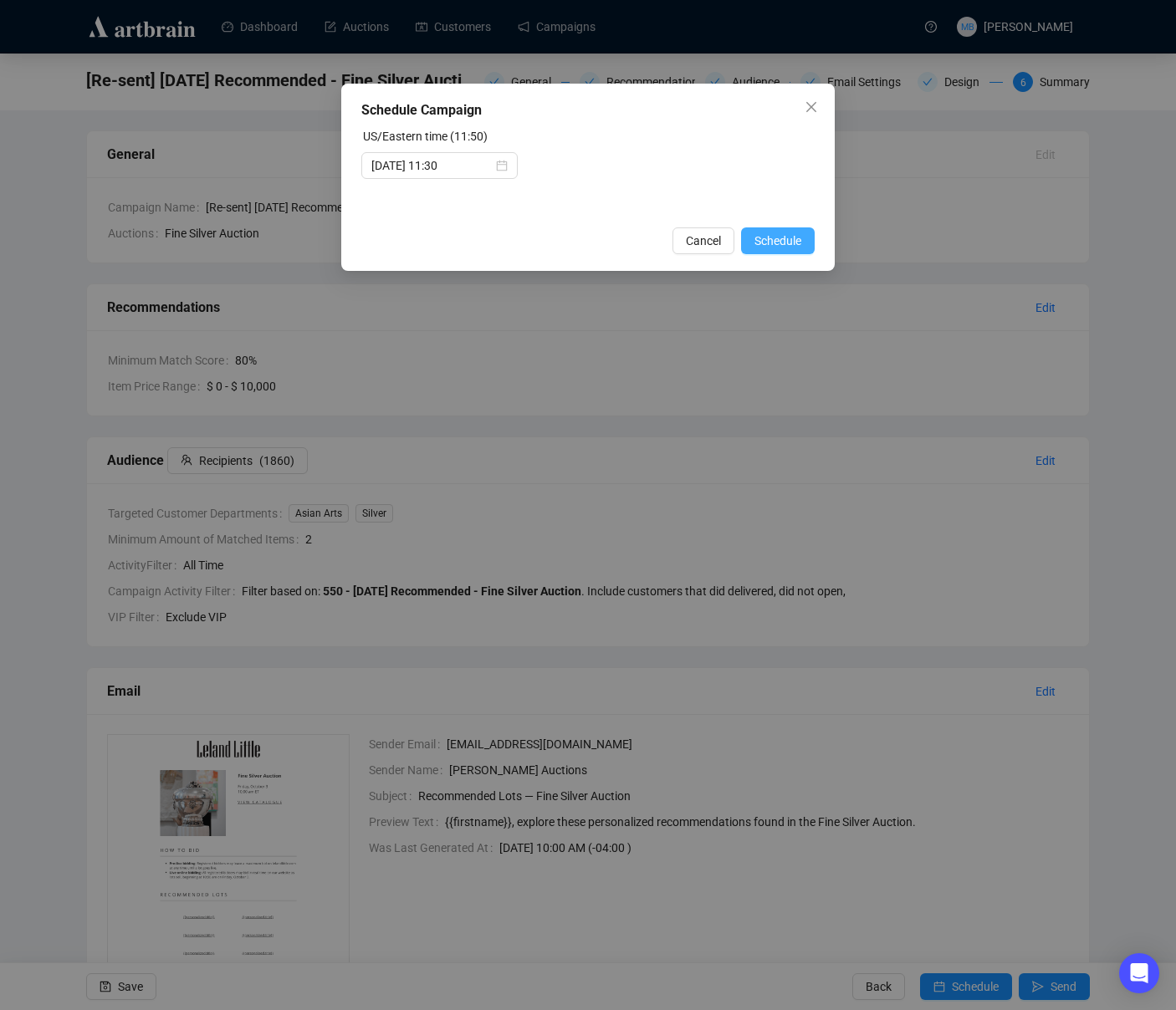
click at [780, 243] on span "Schedule" at bounding box center [778, 241] width 47 height 18
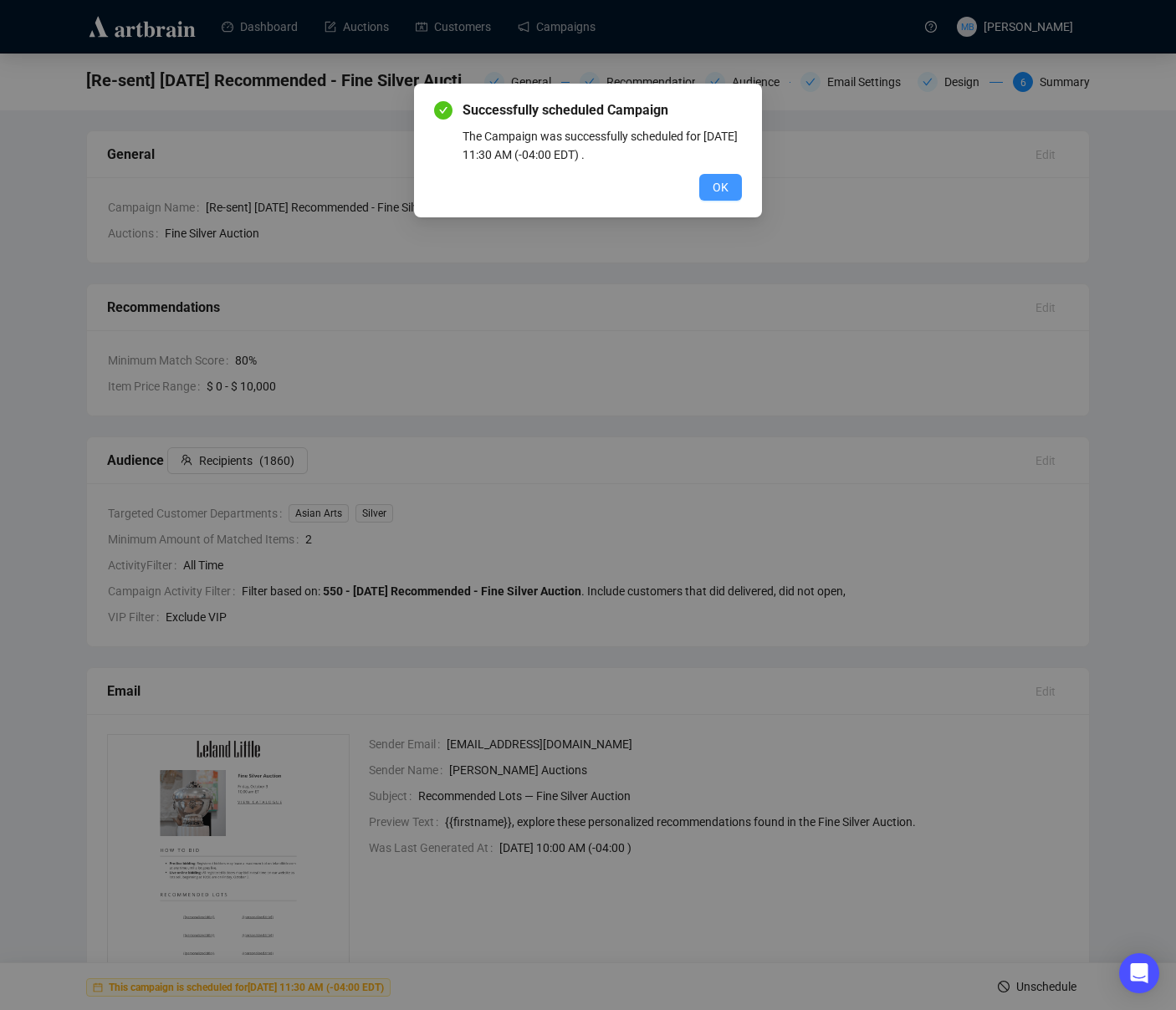
click at [718, 187] on span "OK" at bounding box center [720, 187] width 16 height 18
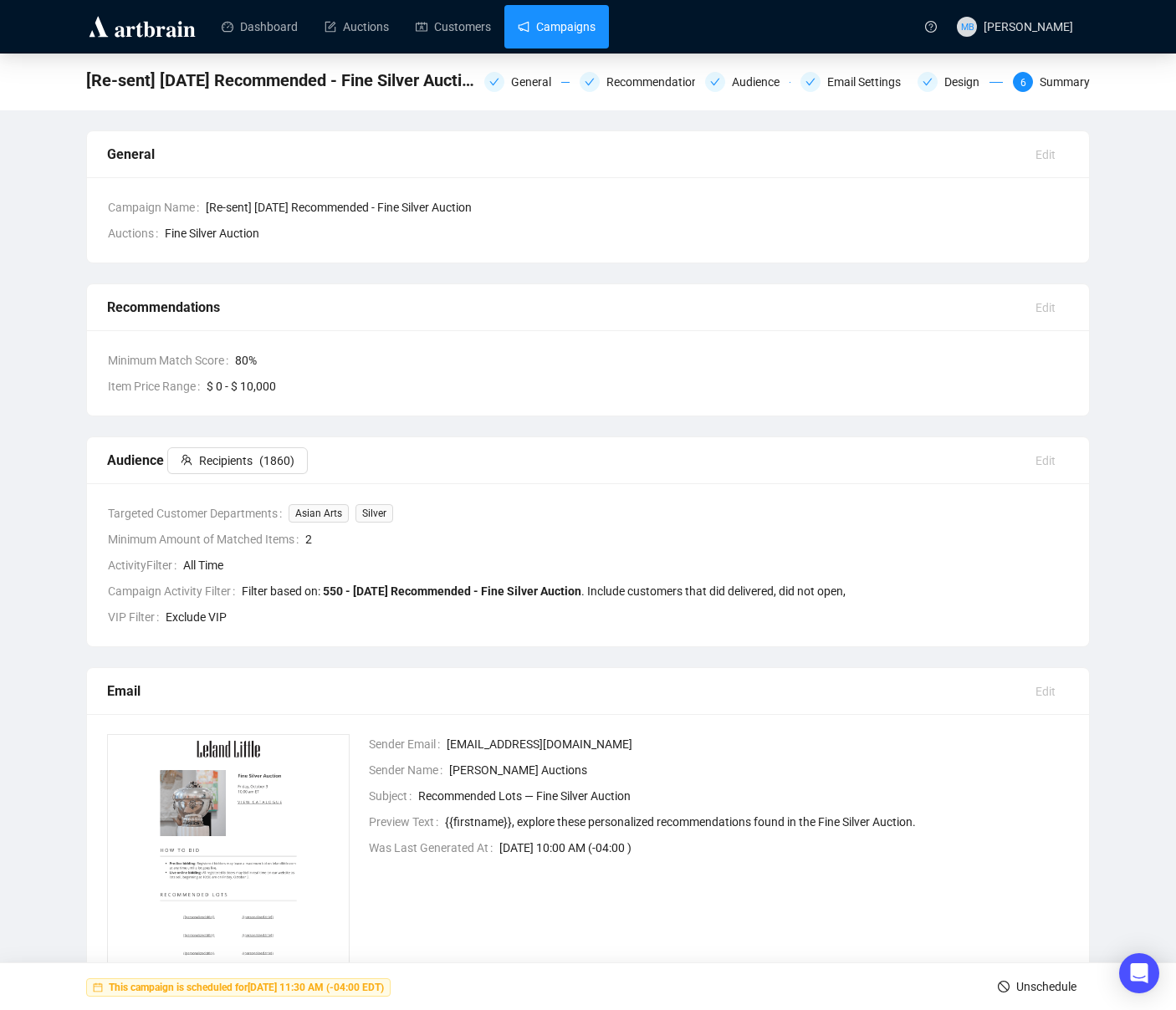
click at [554, 37] on link "Campaigns" at bounding box center [556, 27] width 78 height 43
